Goal: Task Accomplishment & Management: Use online tool/utility

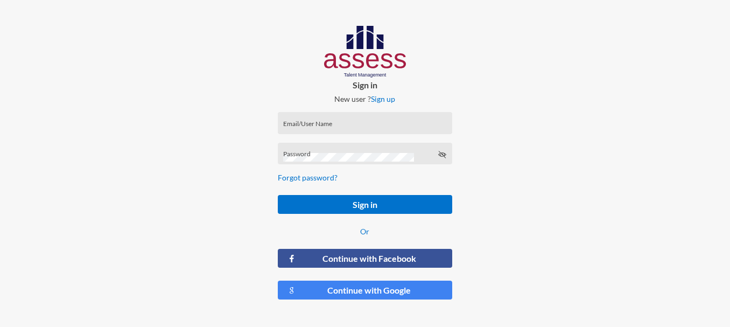
click at [318, 126] on input "Email/User Name" at bounding box center [364, 126] width 163 height 9
paste input "RMES_3418"
type input "RMES_3418"
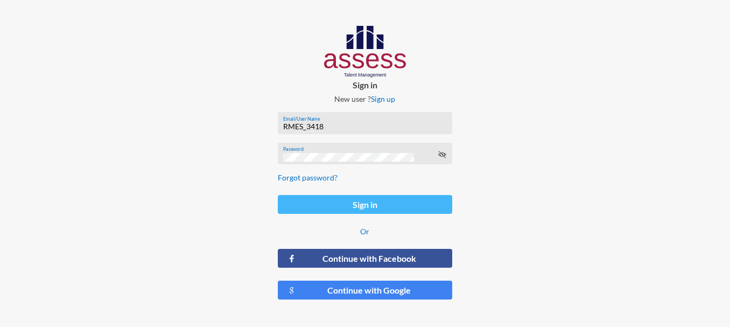
click at [364, 205] on button "Sign in" at bounding box center [365, 204] width 174 height 19
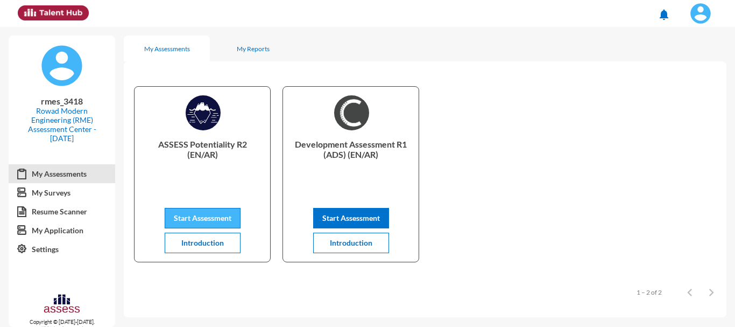
click at [211, 216] on span "Start Assessment" at bounding box center [203, 217] width 58 height 9
